Goal: Navigation & Orientation: Locate item on page

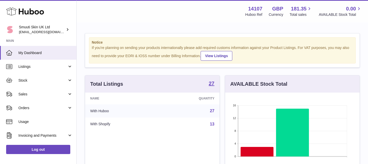
scroll to position [80, 134]
click at [70, 67] on link "Listings" at bounding box center [38, 67] width 76 height 14
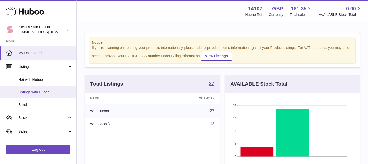
click at [37, 94] on span "Listings with Huboo" at bounding box center [45, 92] width 54 height 5
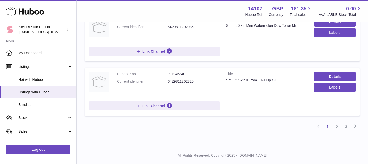
scroll to position [537, 0]
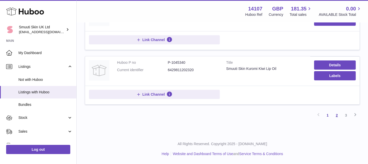
click at [339, 116] on link "2" at bounding box center [336, 115] width 9 height 9
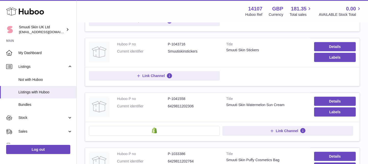
scroll to position [230, 0]
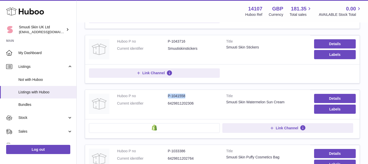
drag, startPoint x: 195, startPoint y: 97, endPoint x: 155, endPoint y: 97, distance: 39.9
click at [155, 97] on dl "Huboo P no P-1041558 Current identifier 6429811202306" at bounding box center [167, 101] width 101 height 15
copy dl "P-1041558"
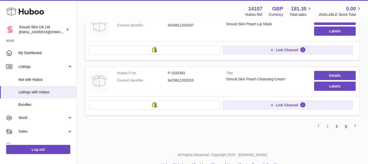
click at [348, 127] on link "3" at bounding box center [346, 126] width 9 height 9
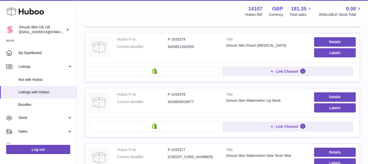
scroll to position [128, 0]
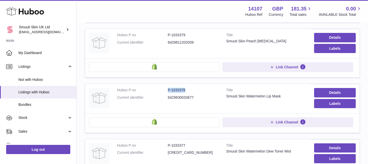
drag, startPoint x: 188, startPoint y: 89, endPoint x: 161, endPoint y: 89, distance: 27.1
click at [161, 89] on dl "Huboo P no P-1033378 Current identifier 6429830033677" at bounding box center [167, 95] width 101 height 15
copy dl "P-1033378"
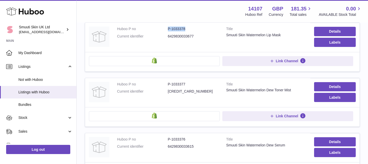
scroll to position [198, 0]
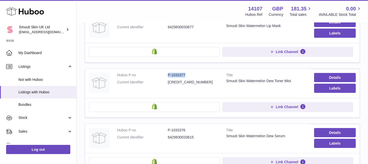
drag, startPoint x: 191, startPoint y: 75, endPoint x: 161, endPoint y: 75, distance: 29.9
click at [161, 75] on dl "Huboo P no P-1033377 Current identifier [CREDIT_CARD_NUMBER]" at bounding box center [167, 80] width 101 height 15
copy dl "P-1033377"
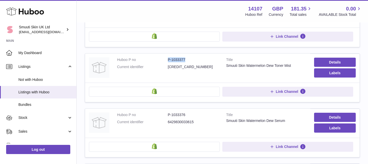
scroll to position [217, 0]
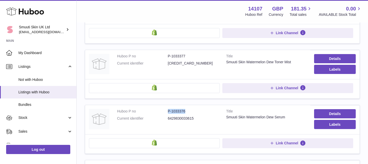
drag, startPoint x: 188, startPoint y: 111, endPoint x: 163, endPoint y: 111, distance: 25.3
click at [163, 111] on dl "Huboo P no P-1033376 Current identifier 6429830033615" at bounding box center [167, 116] width 101 height 15
copy dl "P-1033376"
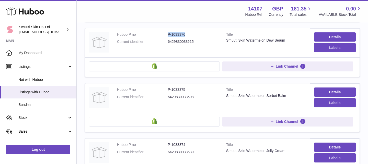
scroll to position [295, 0]
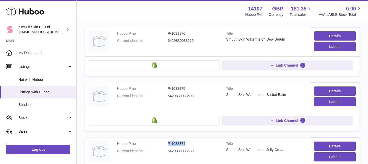
drag, startPoint x: 187, startPoint y: 143, endPoint x: 166, endPoint y: 143, distance: 21.7
click at [166, 143] on dl "Huboo P no P-1033374 Current identifier 6429830033639" at bounding box center [167, 149] width 101 height 15
copy dl "P-1033374"
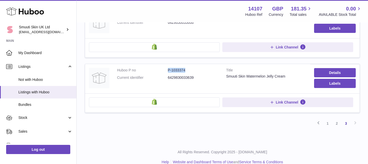
scroll to position [377, 0]
